Goal: Check status: Check status

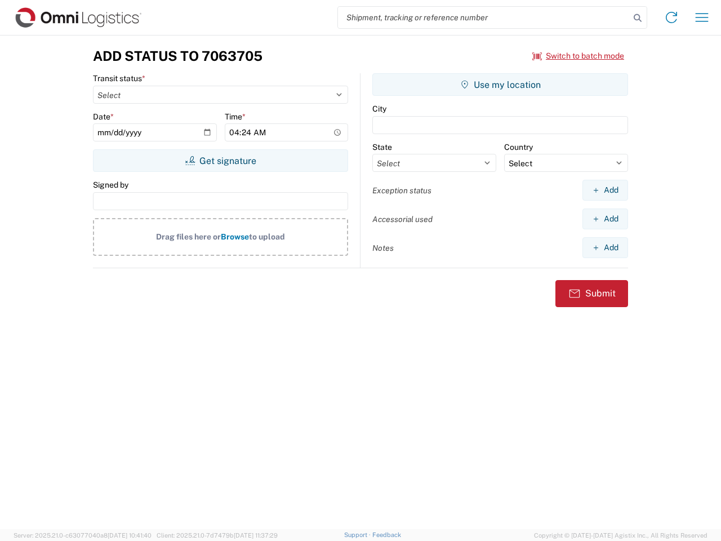
click at [484, 17] on input "search" at bounding box center [484, 17] width 292 height 21
click at [637, 18] on icon at bounding box center [638, 18] width 16 height 16
click at [671, 17] on icon at bounding box center [671, 17] width 18 height 18
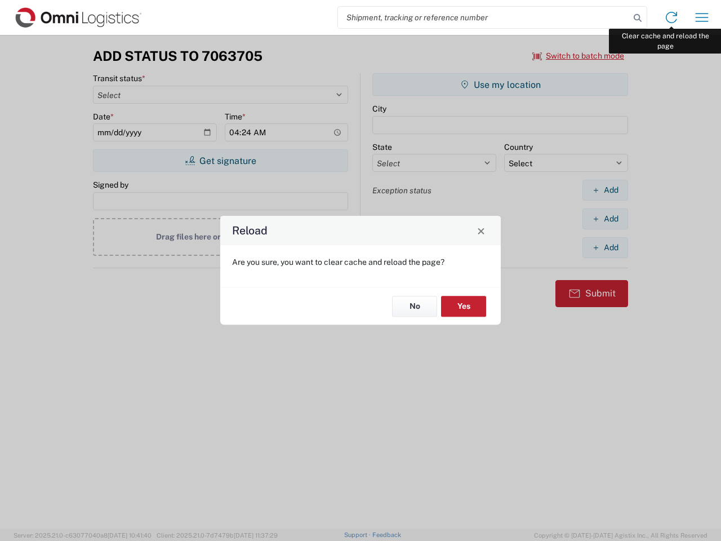
click at [702, 17] on div "Reload Are you sure, you want to clear cache and reload the page? No Yes" at bounding box center [360, 270] width 721 height 541
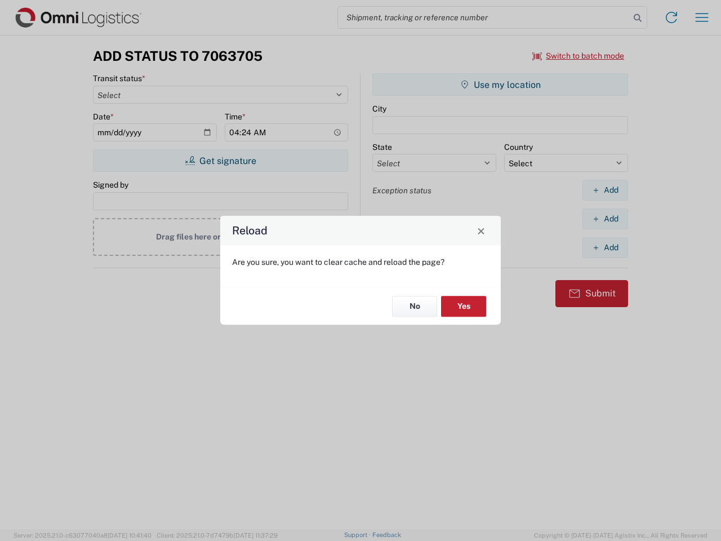
click at [578, 56] on div "Reload Are you sure, you want to clear cache and reload the page? No Yes" at bounding box center [360, 270] width 721 height 541
click at [220, 160] on div "Reload Are you sure, you want to clear cache and reload the page? No Yes" at bounding box center [360, 270] width 721 height 541
click at [500, 84] on div "Reload Are you sure, you want to clear cache and reload the page? No Yes" at bounding box center [360, 270] width 721 height 541
click at [605, 190] on div "Reload Are you sure, you want to clear cache and reload the page? No Yes" at bounding box center [360, 270] width 721 height 541
click at [605, 218] on div "Reload Are you sure, you want to clear cache and reload the page? No Yes" at bounding box center [360, 270] width 721 height 541
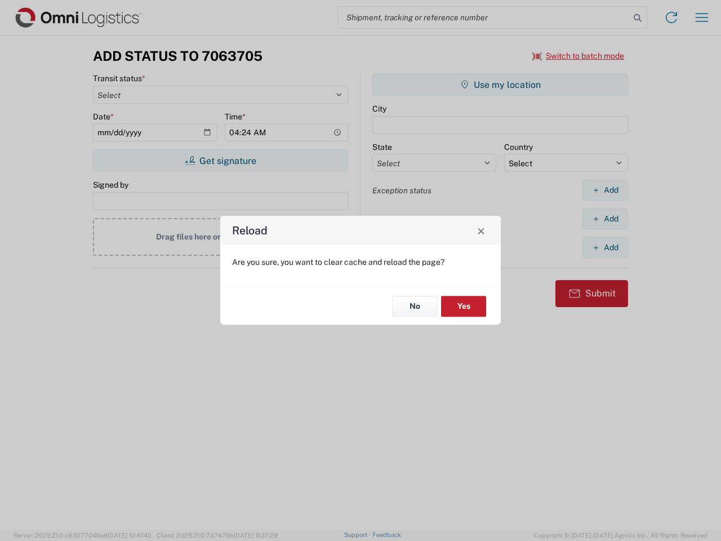
click at [605, 247] on div "Reload Are you sure, you want to clear cache and reload the page? No Yes" at bounding box center [360, 270] width 721 height 541
